Goal: Find specific page/section: Find specific page/section

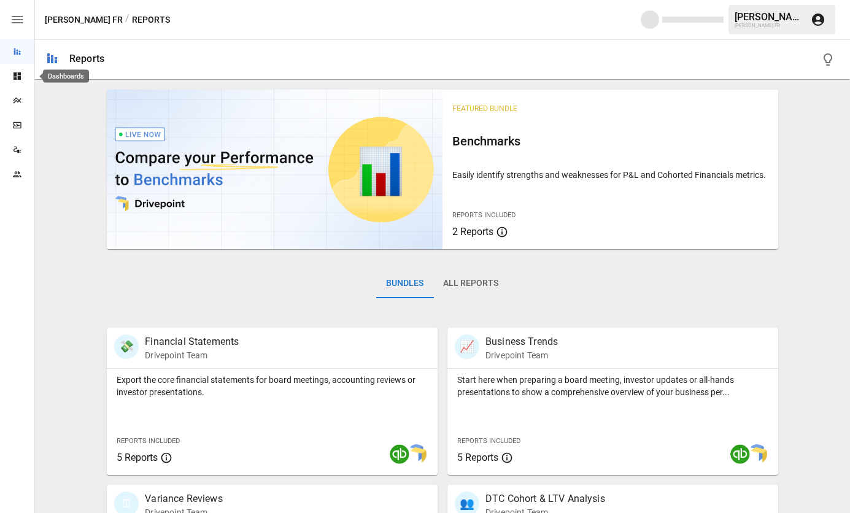
click at [19, 75] on icon "Dashboards" at bounding box center [17, 76] width 10 height 10
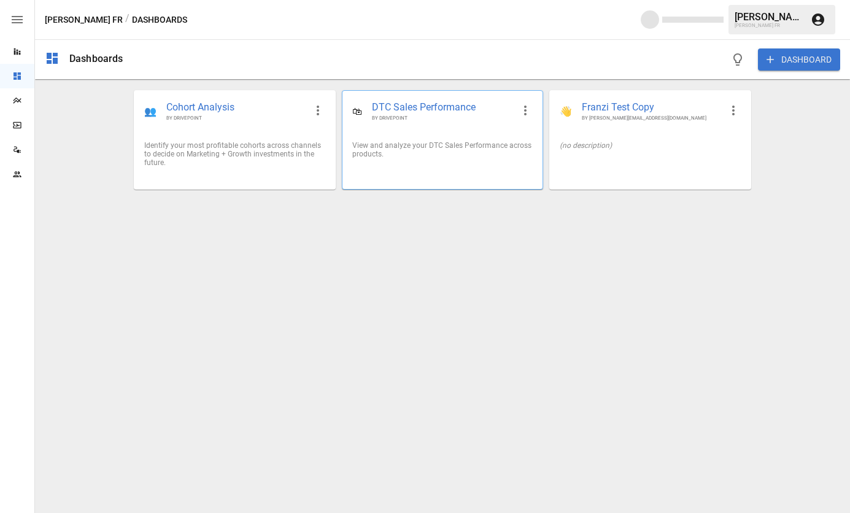
click at [417, 105] on span "DTC Sales Performance" at bounding box center [442, 108] width 141 height 14
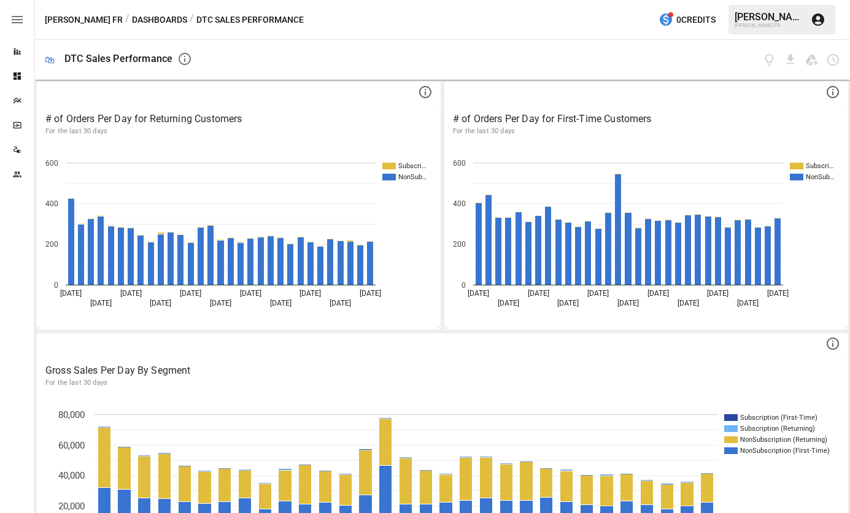
click at [18, 28] on button "button" at bounding box center [17, 19] width 34 height 39
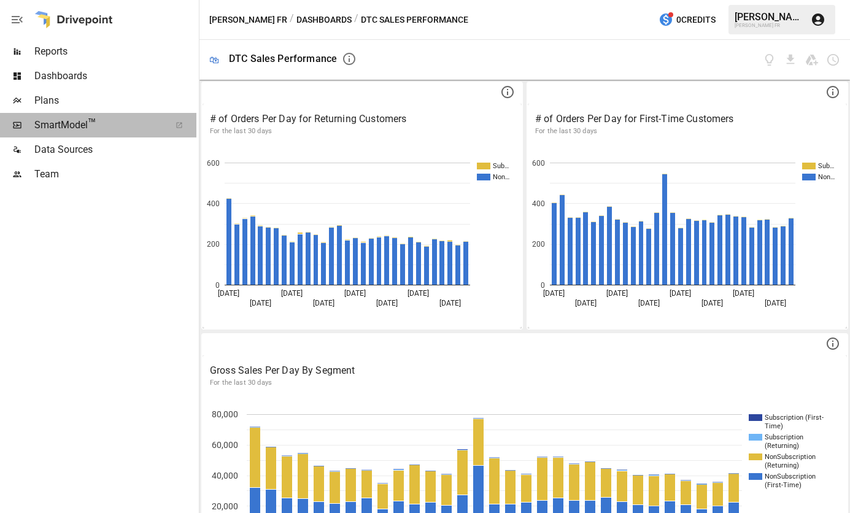
click at [52, 122] on span "SmartModel ™" at bounding box center [98, 125] width 128 height 15
